Goal: Navigation & Orientation: Find specific page/section

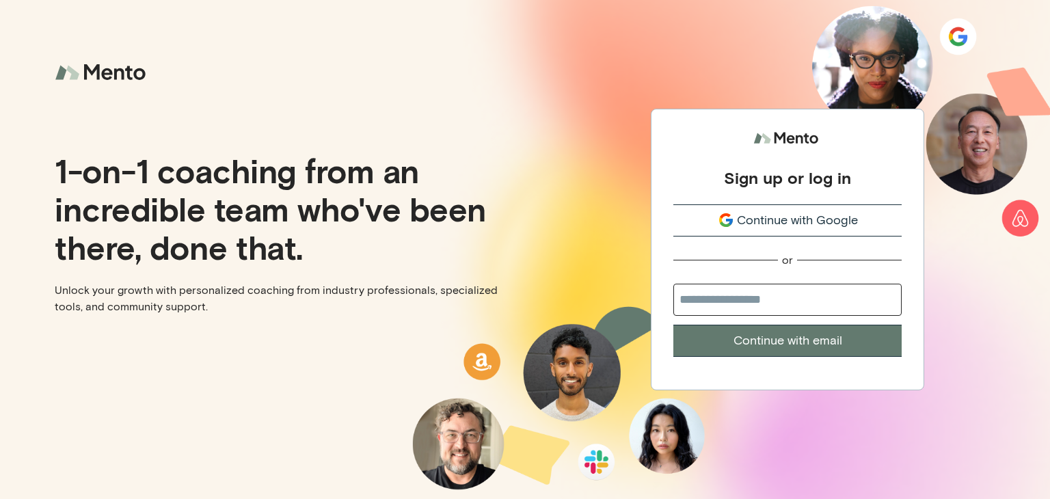
click at [828, 315] on input "email" at bounding box center [787, 300] width 228 height 32
click at [830, 303] on input "email" at bounding box center [787, 300] width 228 height 32
type input "**********"
click at [825, 347] on button "Continue with email" at bounding box center [787, 341] width 228 height 32
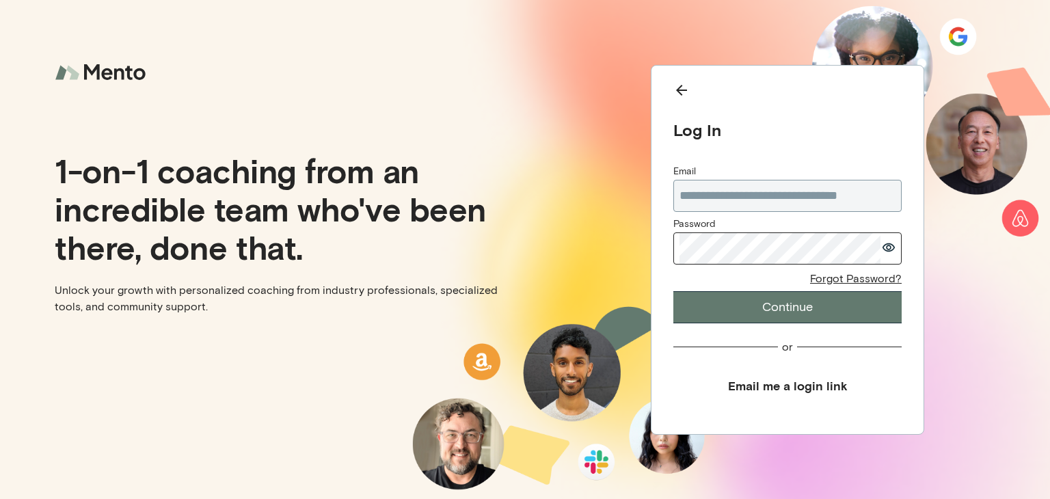
click at [816, 308] on button "Continue" at bounding box center [787, 307] width 228 height 32
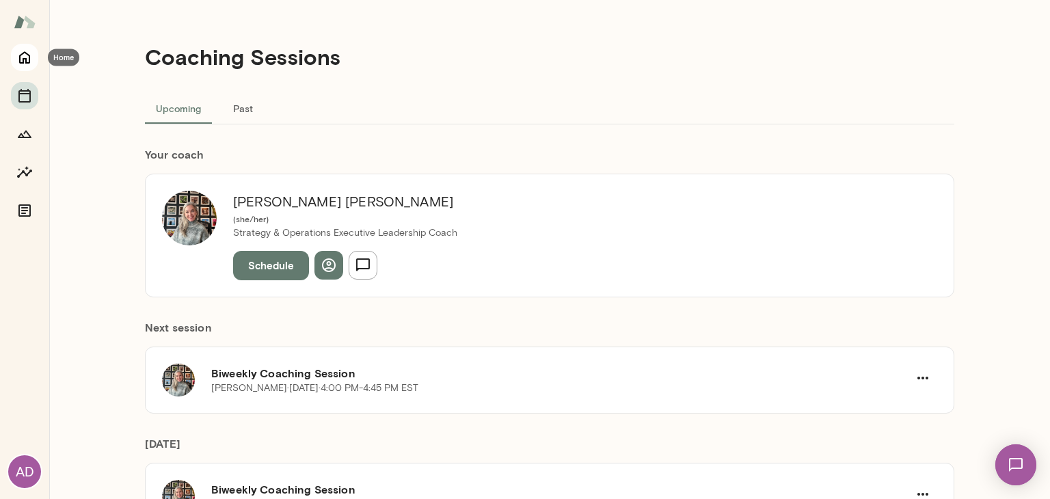
click at [23, 62] on icon "Home" at bounding box center [24, 58] width 11 height 12
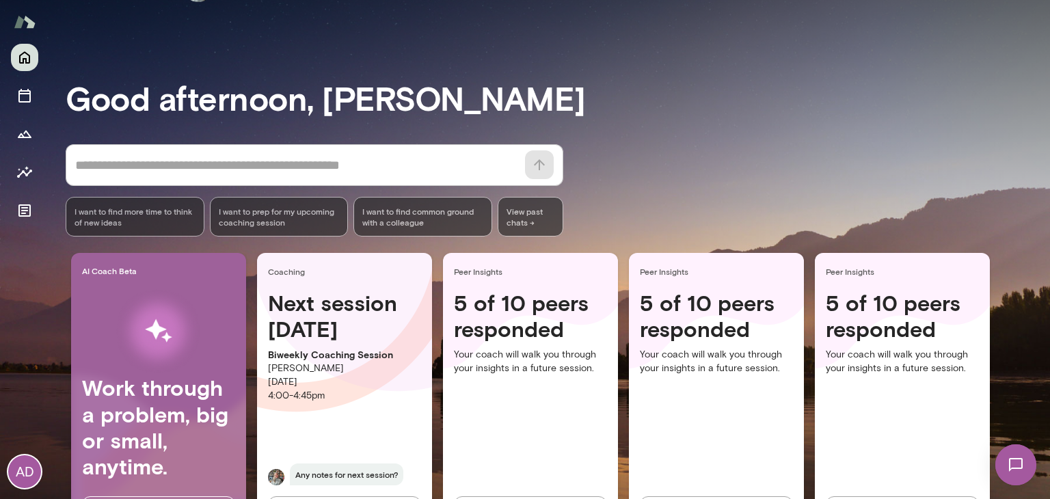
scroll to position [117, 0]
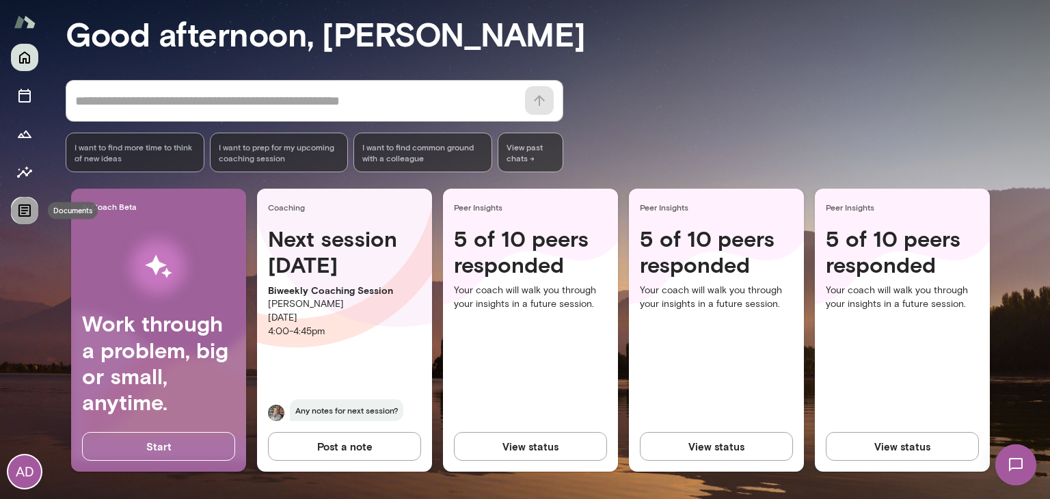
click at [21, 206] on icon "Documents" at bounding box center [24, 210] width 16 height 16
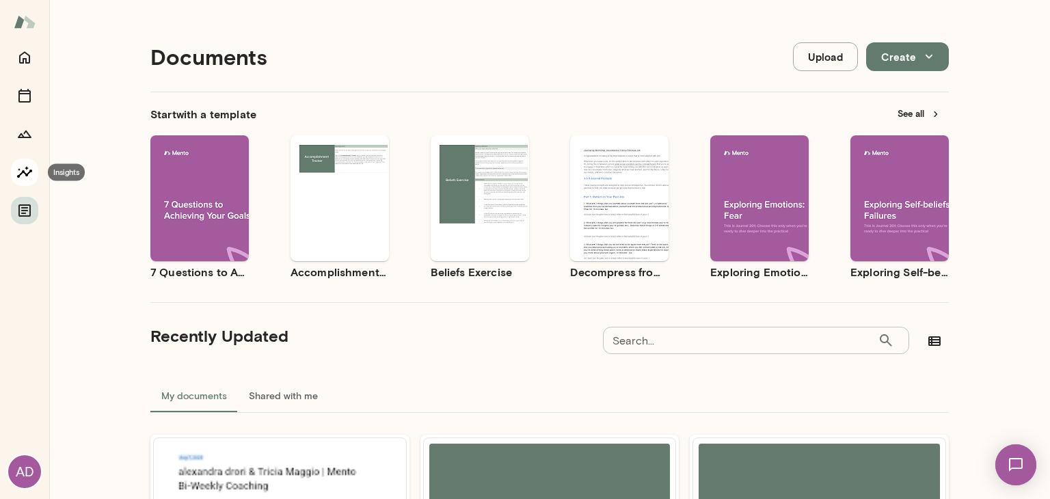
click at [16, 181] on button "Insights" at bounding box center [24, 172] width 27 height 27
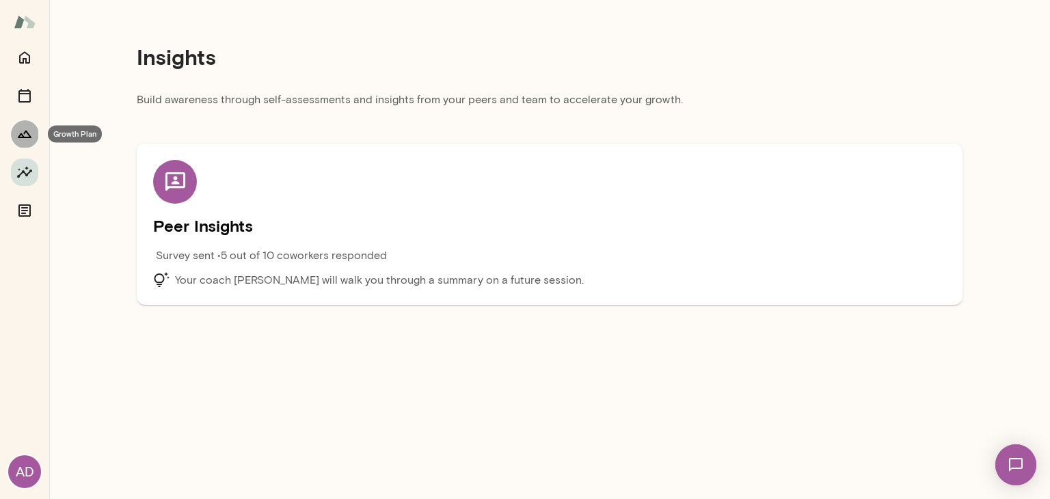
click at [25, 129] on icon "Growth Plan" at bounding box center [24, 134] width 16 height 16
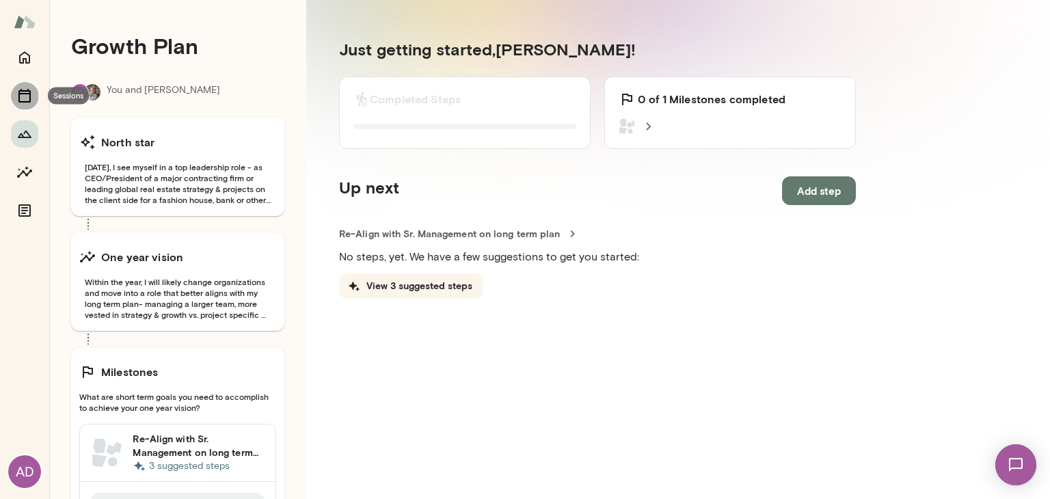
click at [27, 99] on icon "Sessions" at bounding box center [24, 95] width 16 height 16
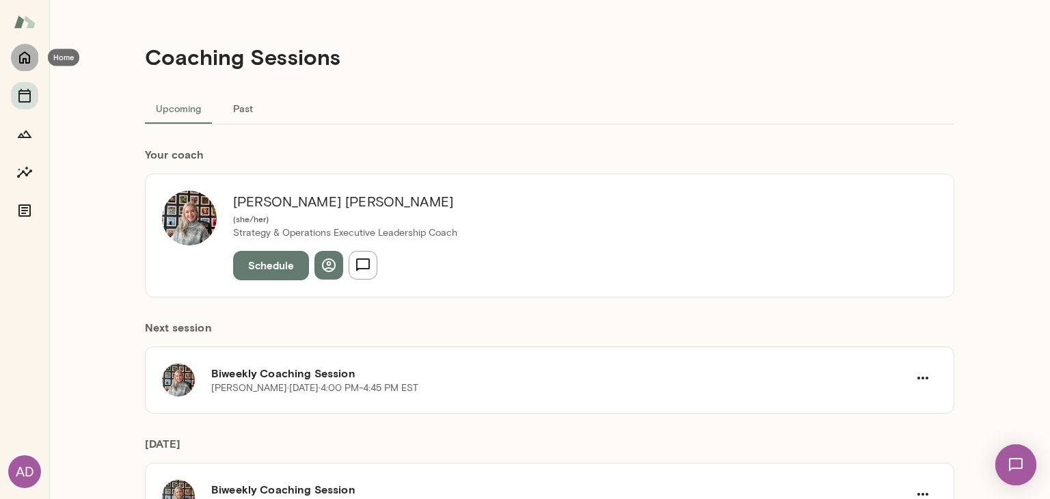
click at [22, 64] on icon "Home" at bounding box center [24, 57] width 16 height 16
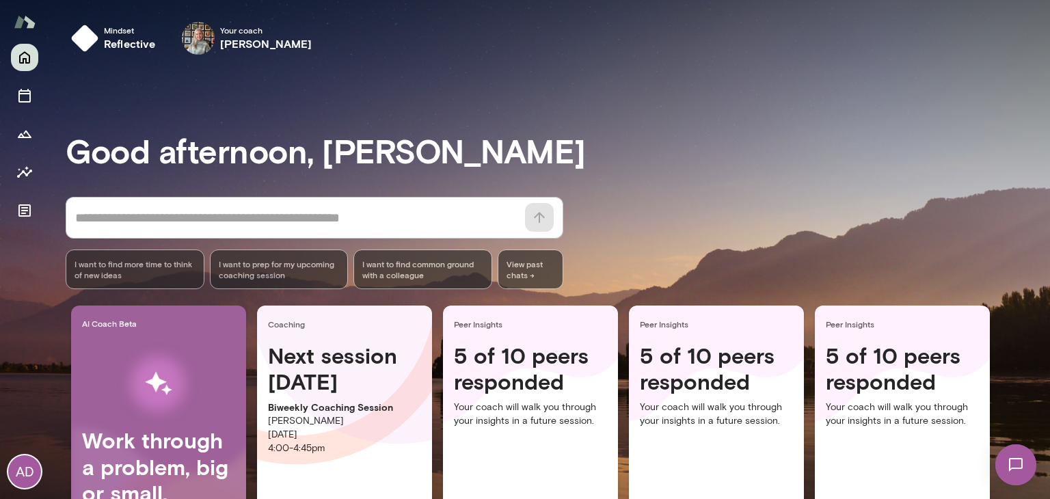
drag, startPoint x: 1044, startPoint y: 58, endPoint x: 1047, endPoint y: 195, distance: 136.7
click at [1047, 195] on div at bounding box center [525, 166] width 1050 height 333
drag, startPoint x: 1040, startPoint y: 181, endPoint x: 1037, endPoint y: 263, distance: 82.1
click at [1037, 263] on div "AD Mindset reflective Your coach [PERSON_NAME] Your coach [PERSON_NAME] Good af…" at bounding box center [525, 249] width 1050 height 499
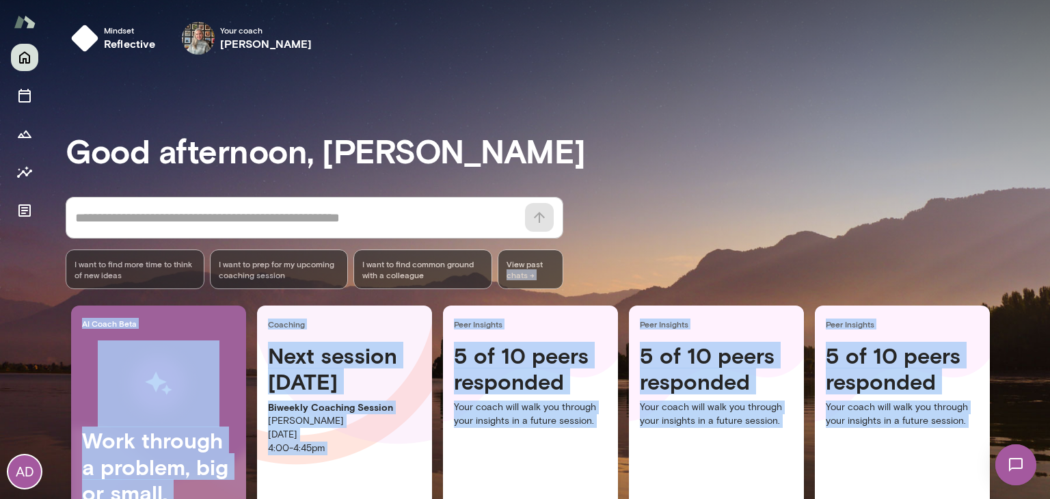
click at [1037, 263] on div "* ​ ​ I want to find more time to think of new ideas I want to prep for my upco…" at bounding box center [558, 243] width 984 height 92
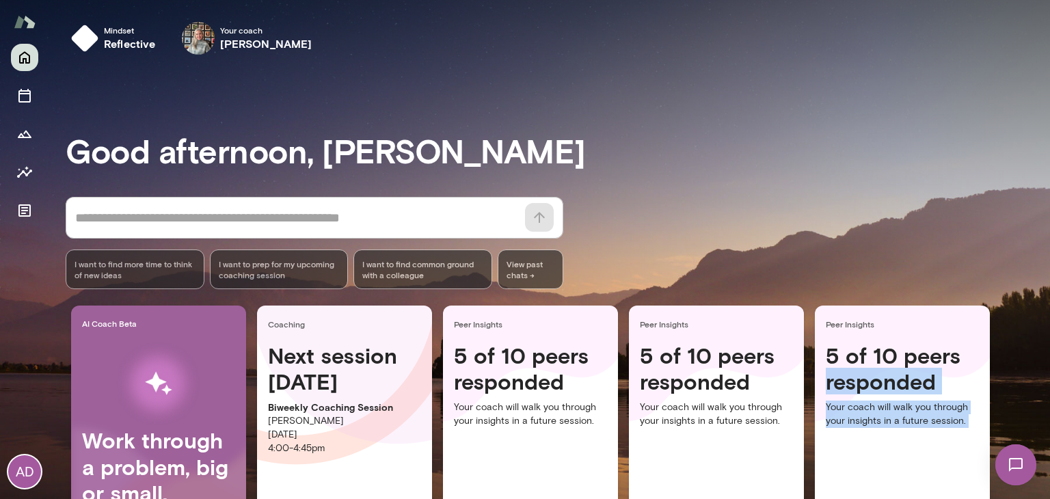
drag, startPoint x: 1044, startPoint y: 275, endPoint x: 1037, endPoint y: 367, distance: 91.9
click at [1037, 367] on div "AD Mindset reflective Your coach [PERSON_NAME] Your coach [PERSON_NAME] Good af…" at bounding box center [525, 249] width 1050 height 499
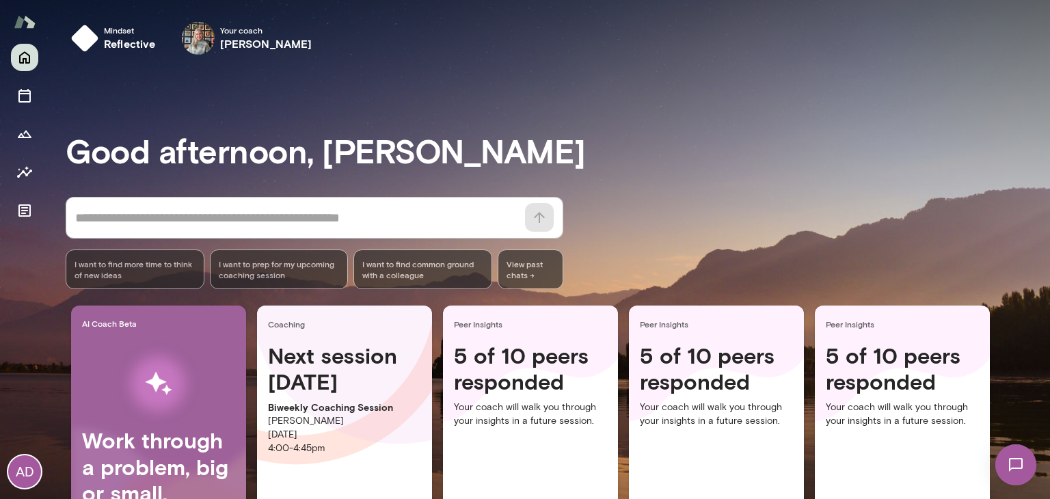
click at [953, 230] on div "* ​ ​ I want to find more time to think of new ideas I want to prep for my upco…" at bounding box center [558, 243] width 984 height 92
